Goal: Task Accomplishment & Management: Use online tool/utility

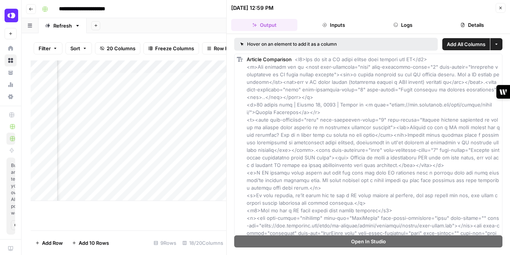
click at [501, 12] on button "Close" at bounding box center [500, 8] width 10 height 10
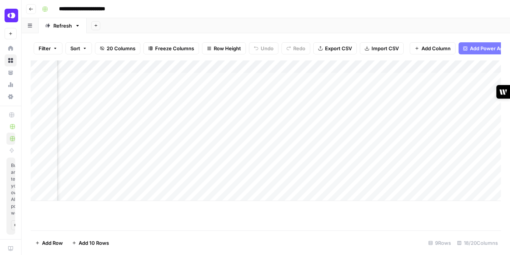
scroll to position [0, 184]
click at [330, 168] on div "Add Column" at bounding box center [266, 131] width 470 height 141
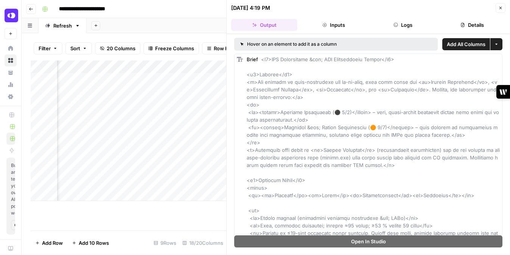
click at [500, 11] on button "Close" at bounding box center [500, 8] width 10 height 10
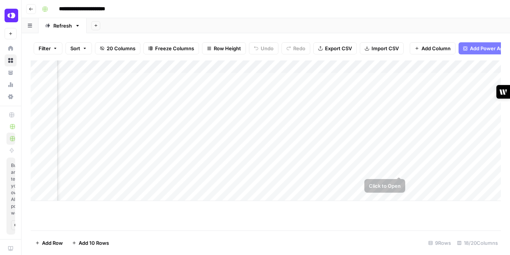
click at [399, 167] on div "Add Column" at bounding box center [266, 131] width 470 height 141
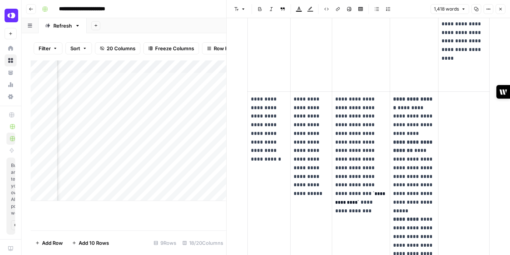
scroll to position [579, 0]
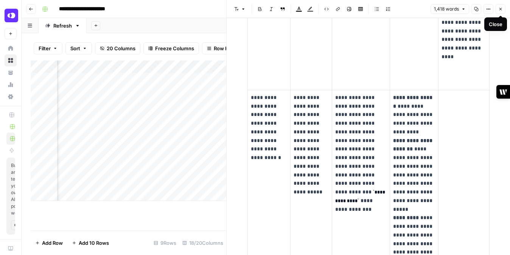
click at [500, 12] on button "Close" at bounding box center [500, 9] width 10 height 10
